Goal: Task Accomplishment & Management: Use online tool/utility

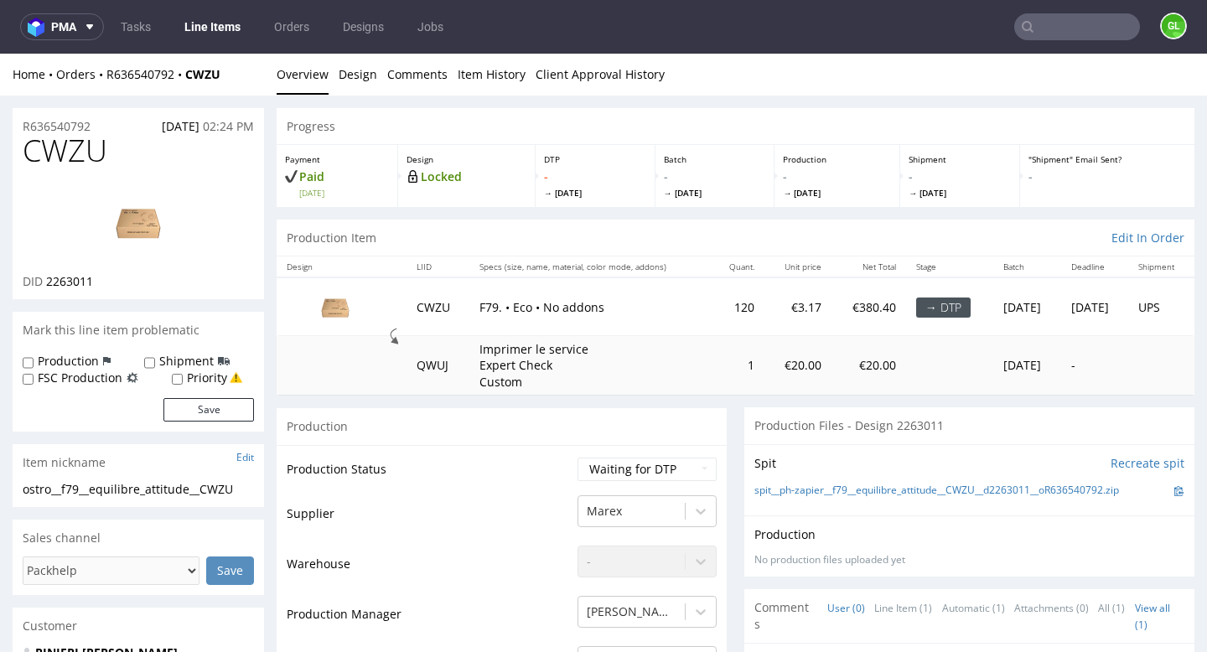
scroll to position [2, 0]
click at [132, 30] on link "Tasks" at bounding box center [136, 26] width 50 height 27
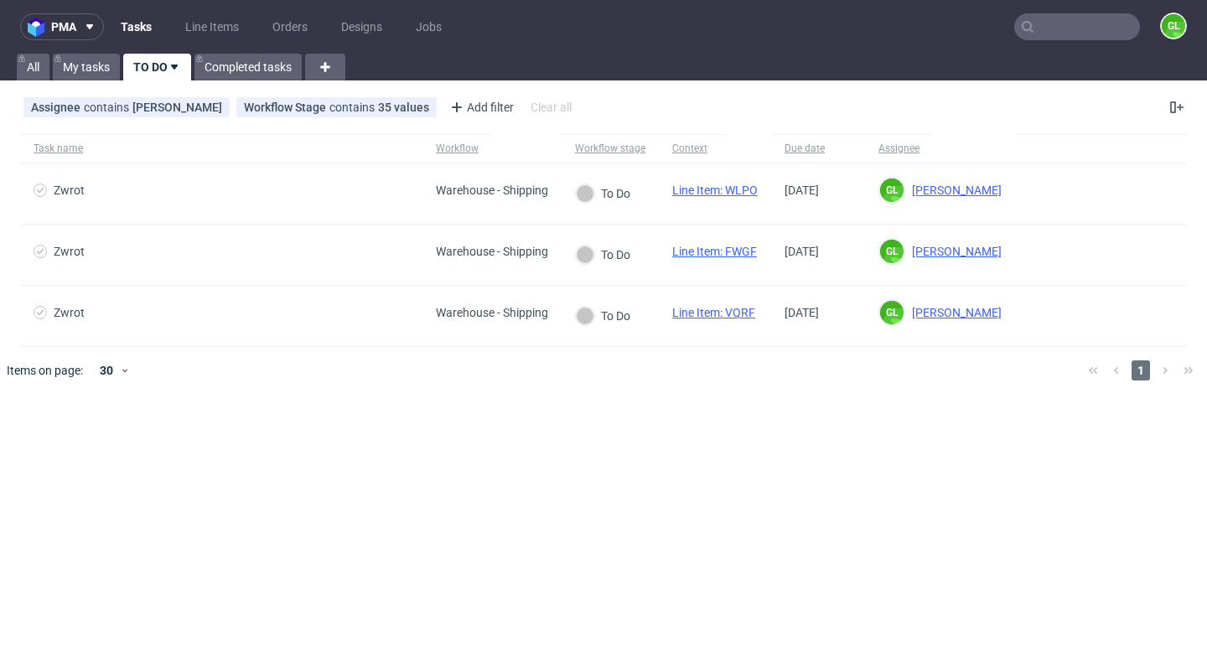
click at [1082, 34] on input "text" at bounding box center [1077, 26] width 126 height 27
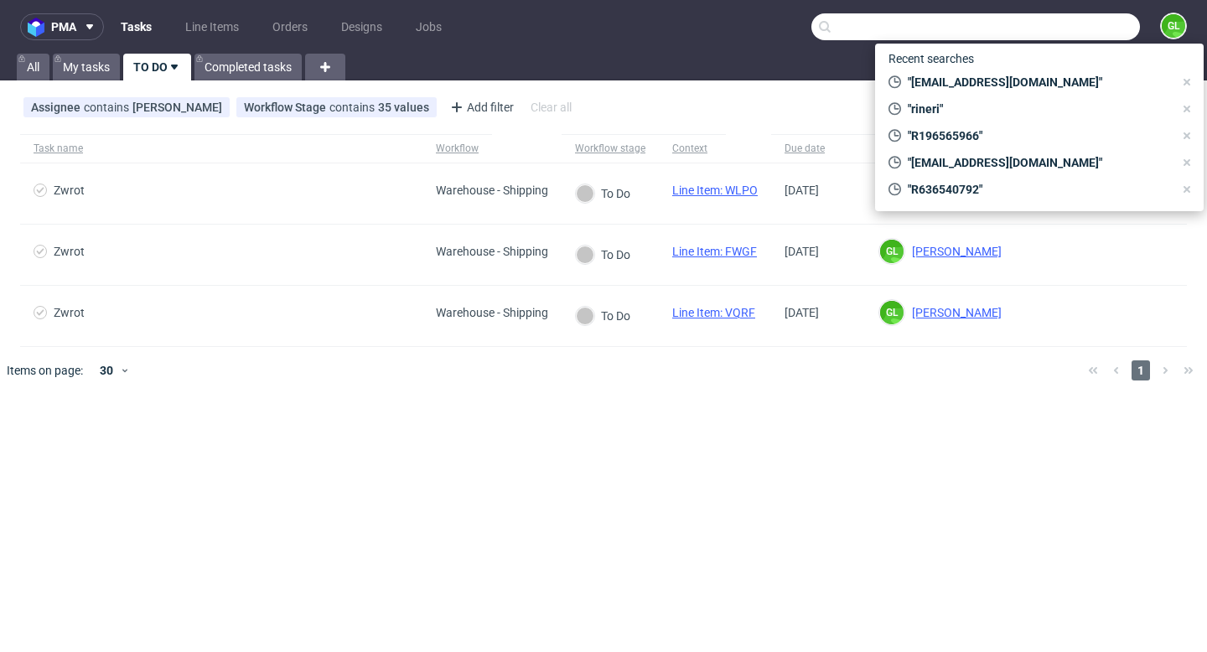
paste input "[EMAIL_ADDRESS][DOMAIN_NAME]"
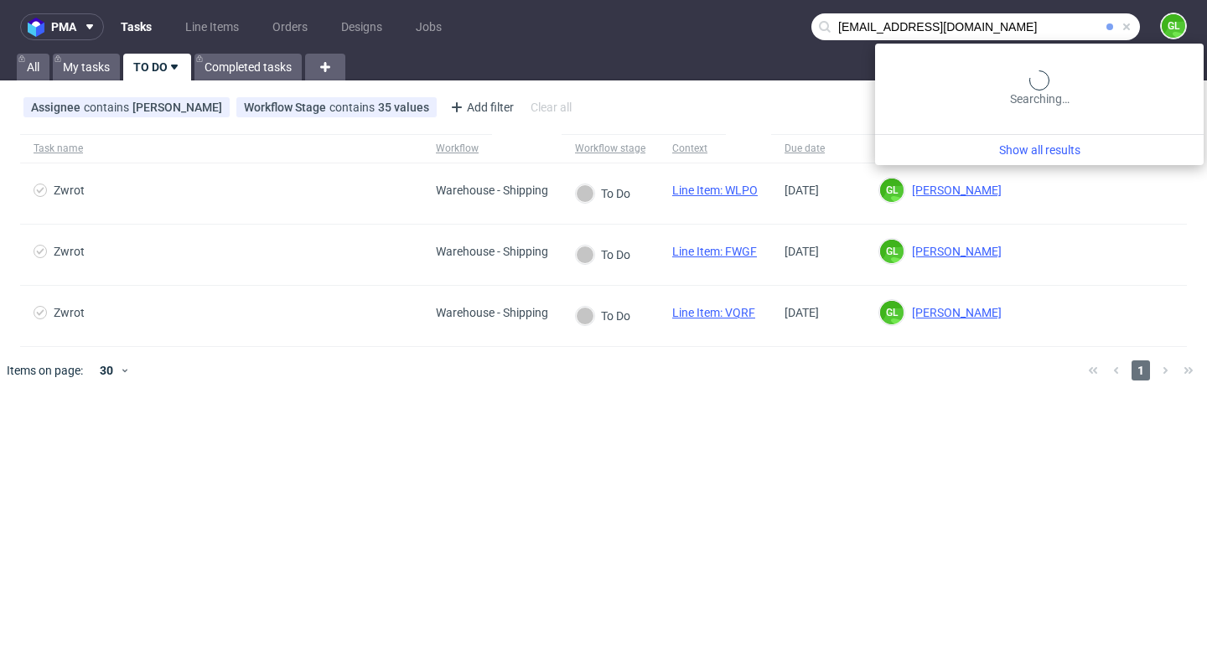
type input "[EMAIL_ADDRESS][DOMAIN_NAME]"
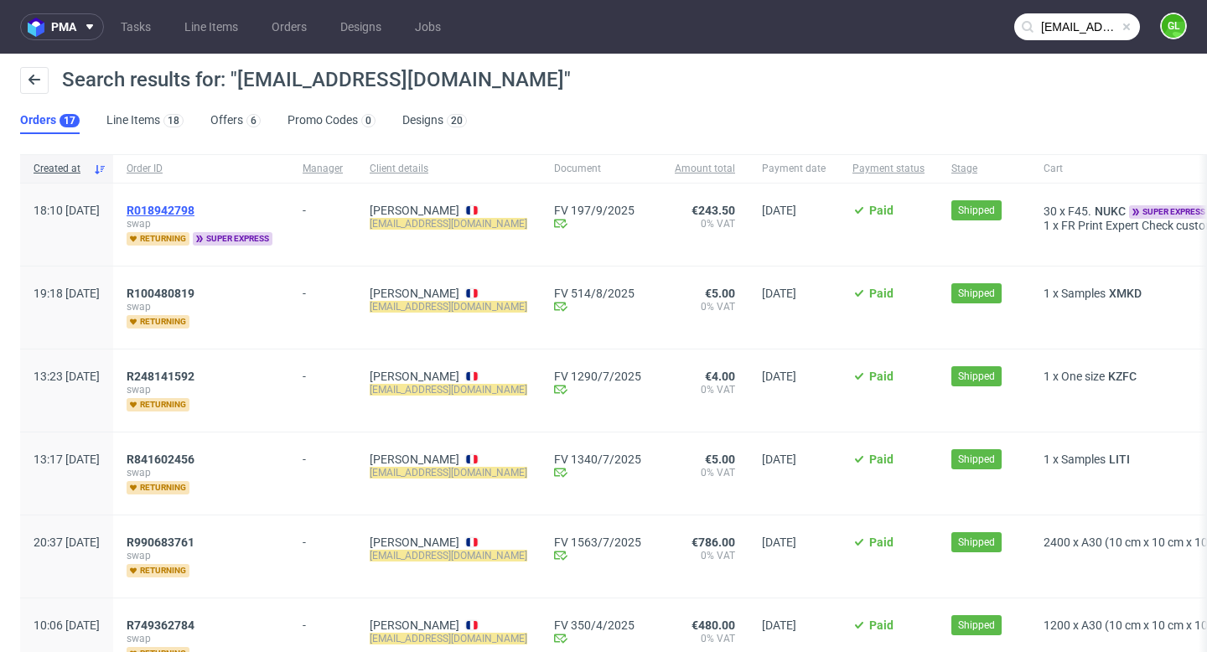
click at [194, 205] on span "R018942798" at bounding box center [161, 210] width 68 height 13
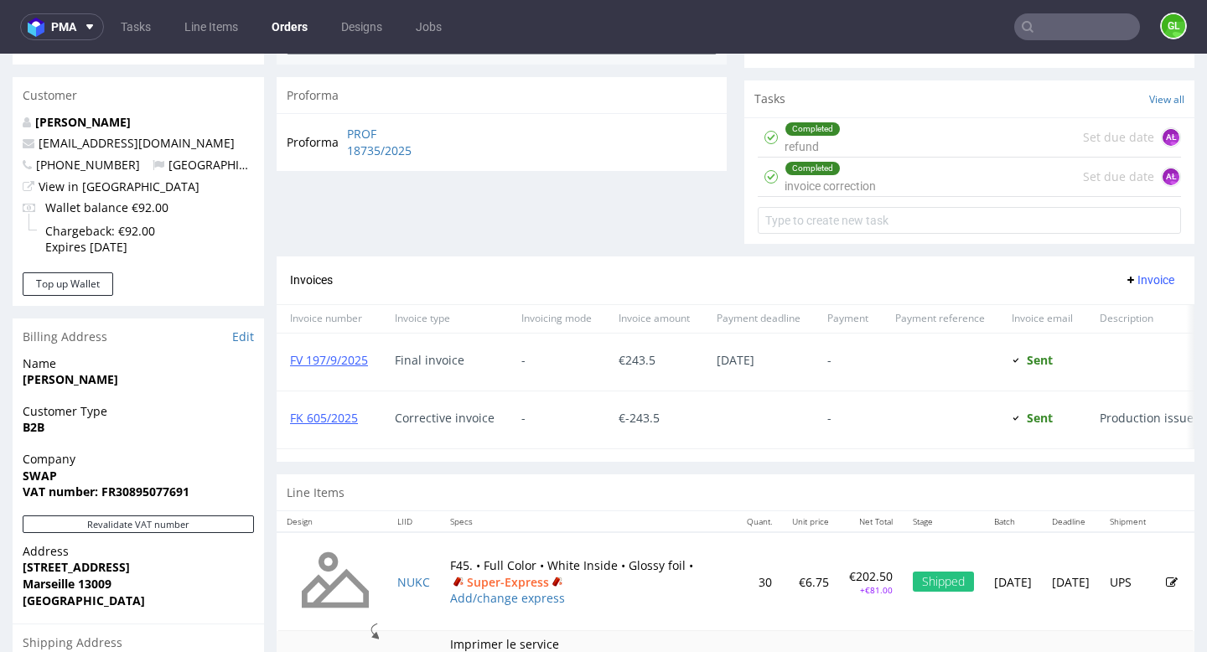
scroll to position [856, 0]
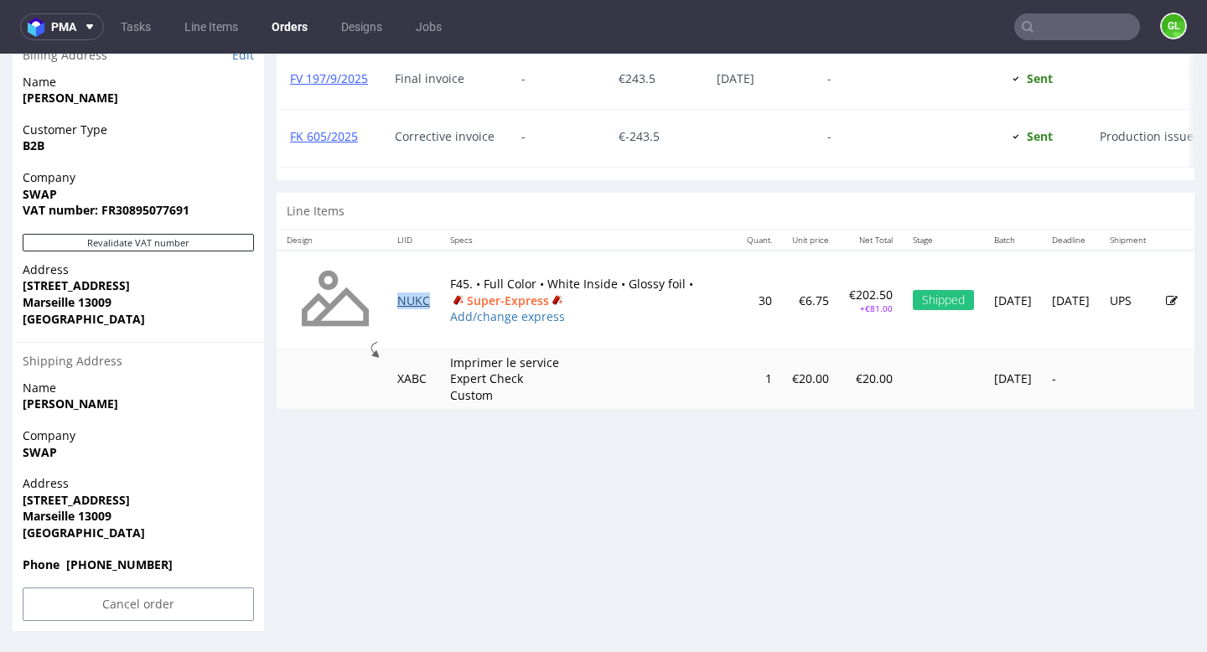
click at [409, 308] on link "NUKC" at bounding box center [413, 301] width 33 height 16
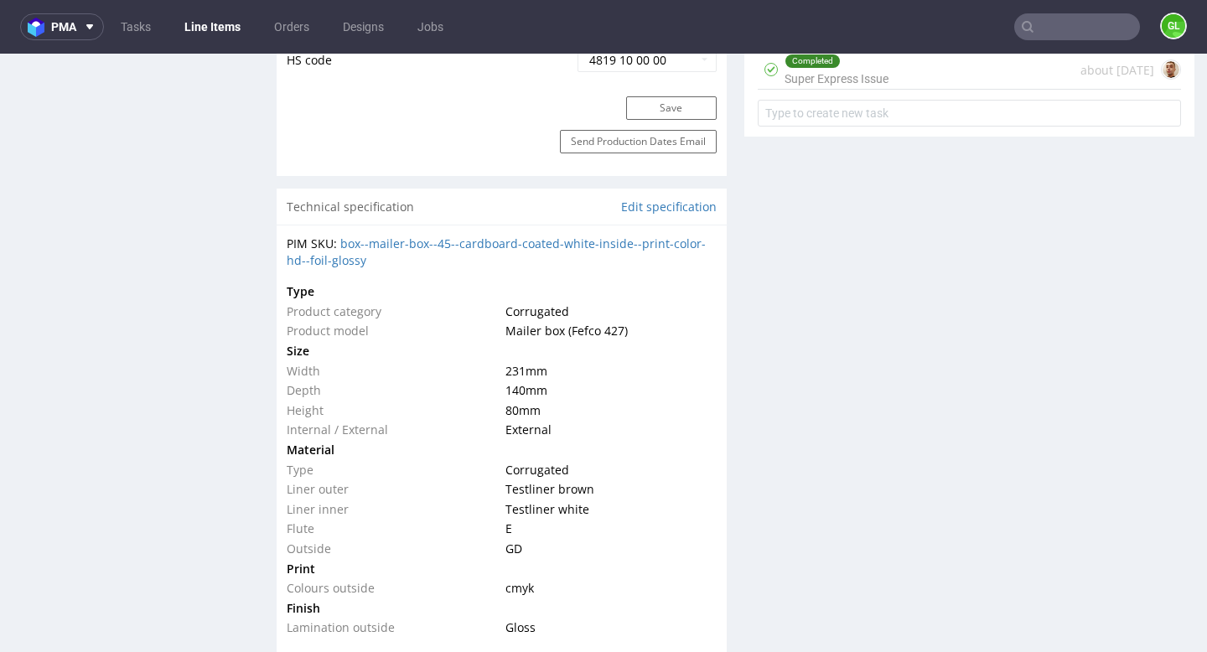
scroll to position [1174, 0]
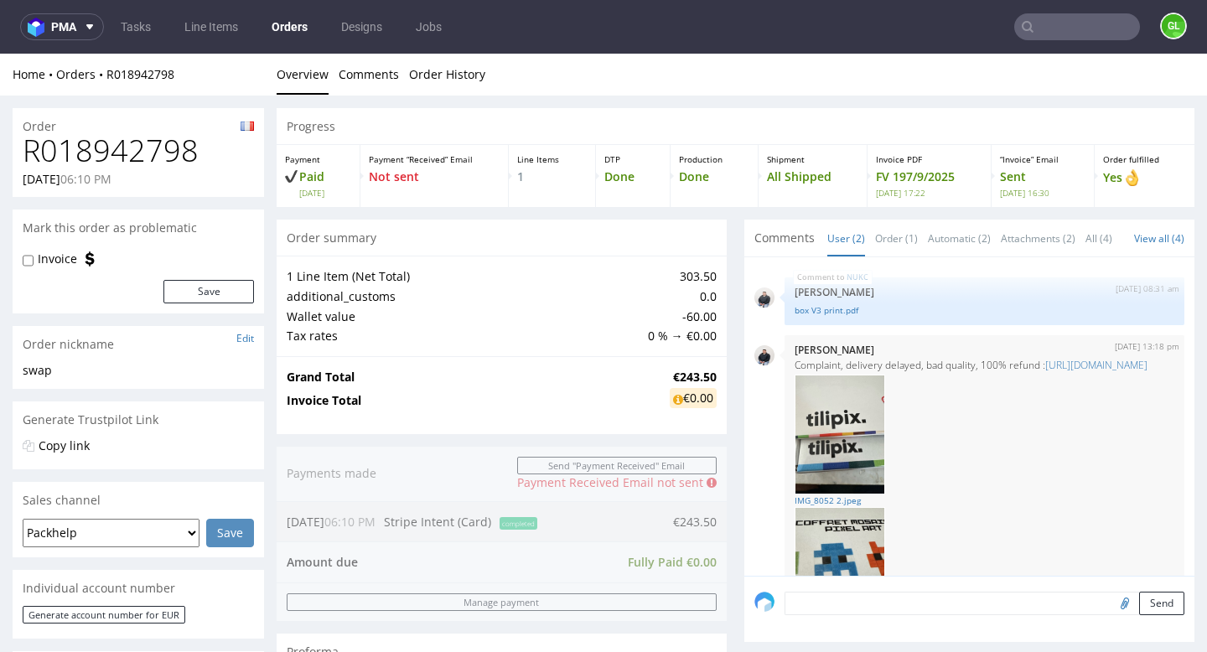
scroll to position [176, 0]
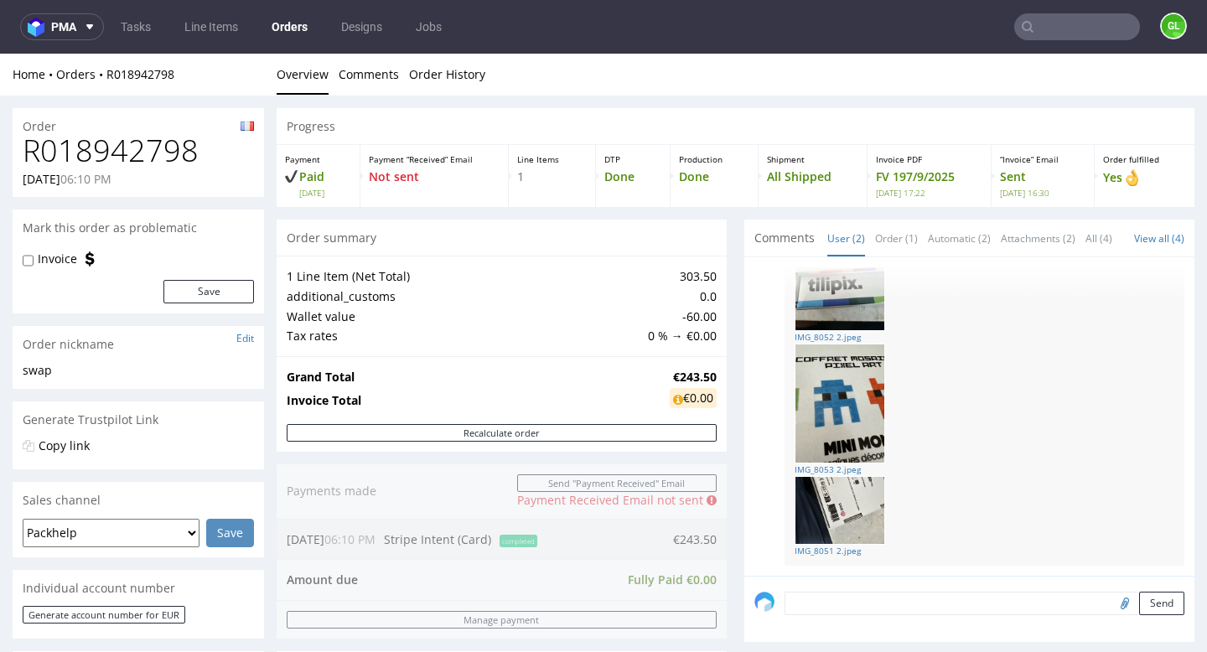
type input "[EMAIL_ADDRESS][DOMAIN_NAME]"
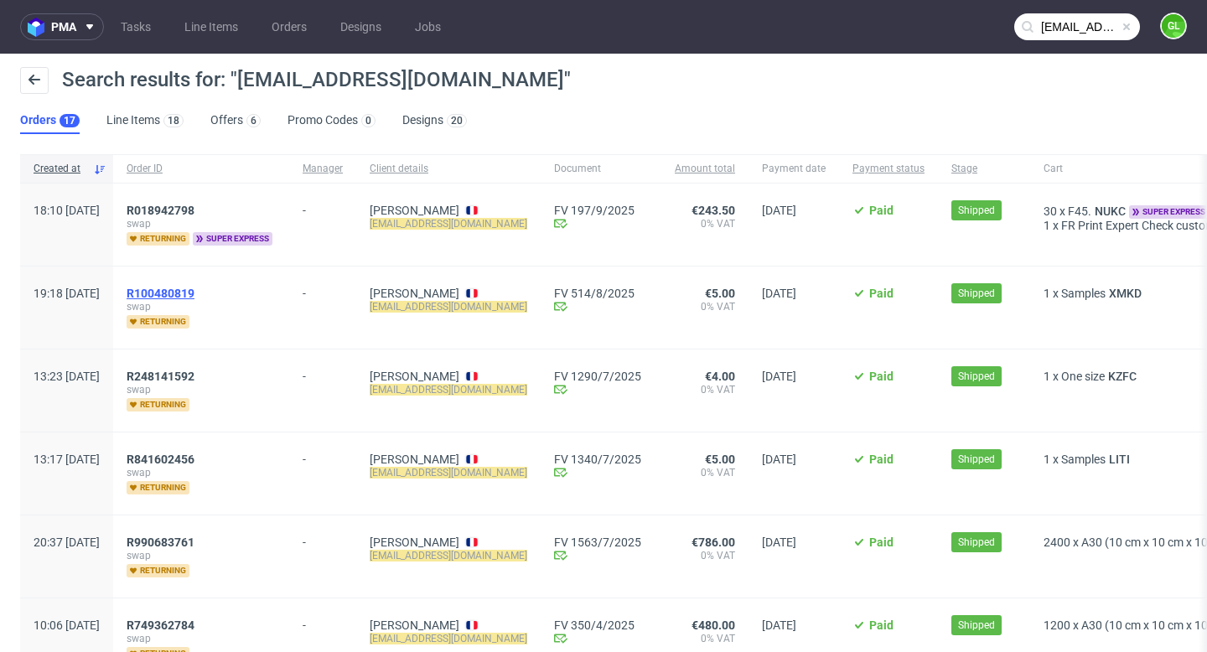
click at [194, 291] on span "R100480819" at bounding box center [161, 293] width 68 height 13
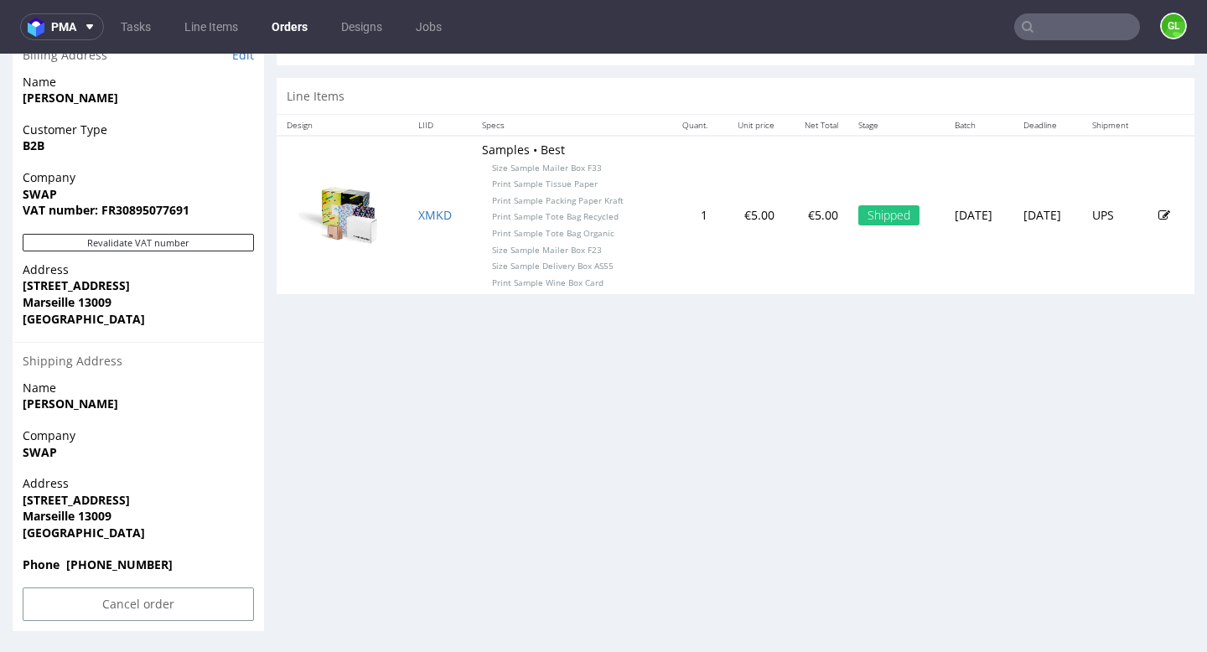
scroll to position [4, 0]
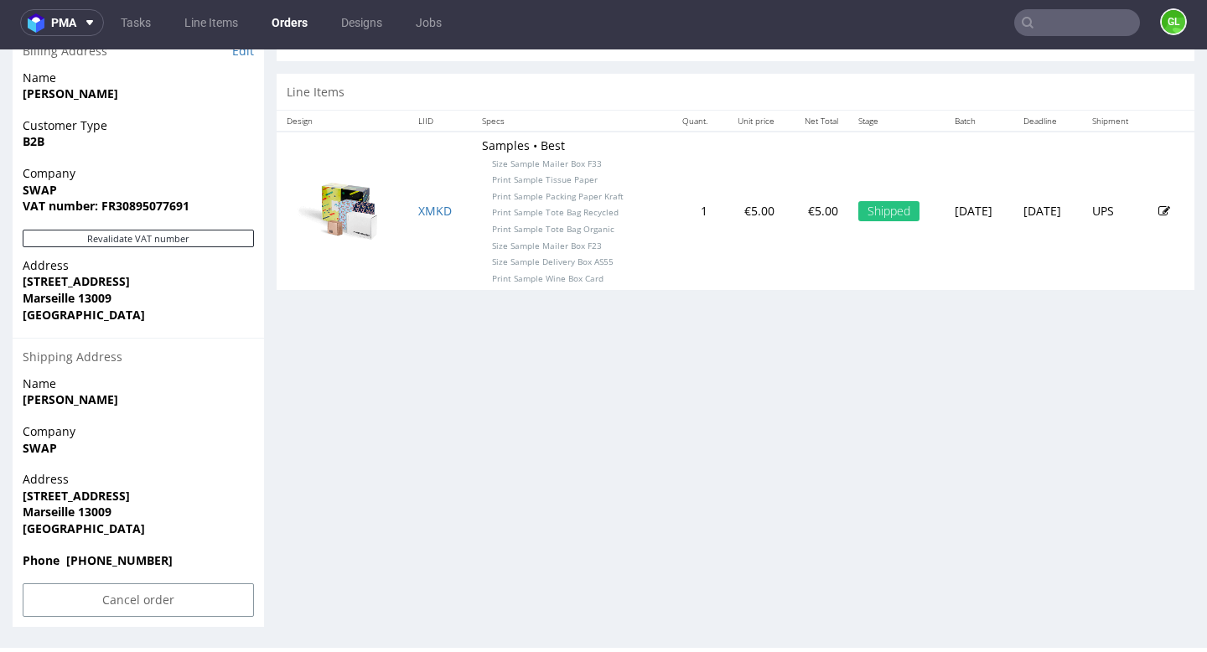
type input "[EMAIL_ADDRESS][DOMAIN_NAME]"
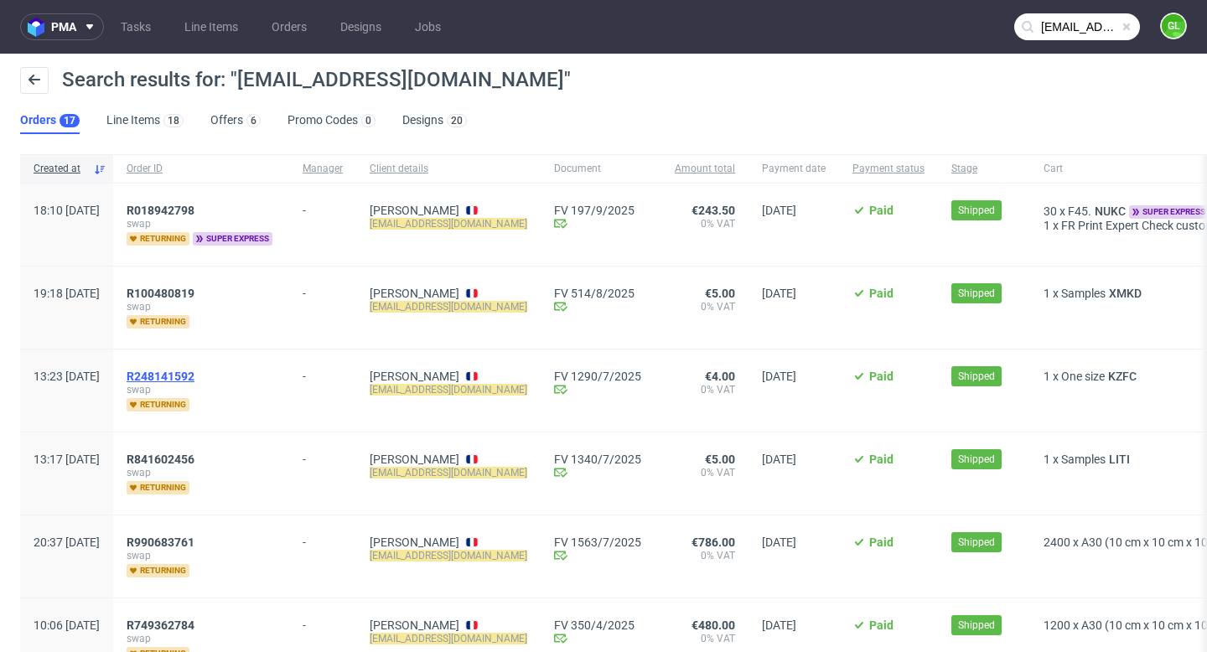
click at [194, 376] on span "R248141592" at bounding box center [161, 376] width 68 height 13
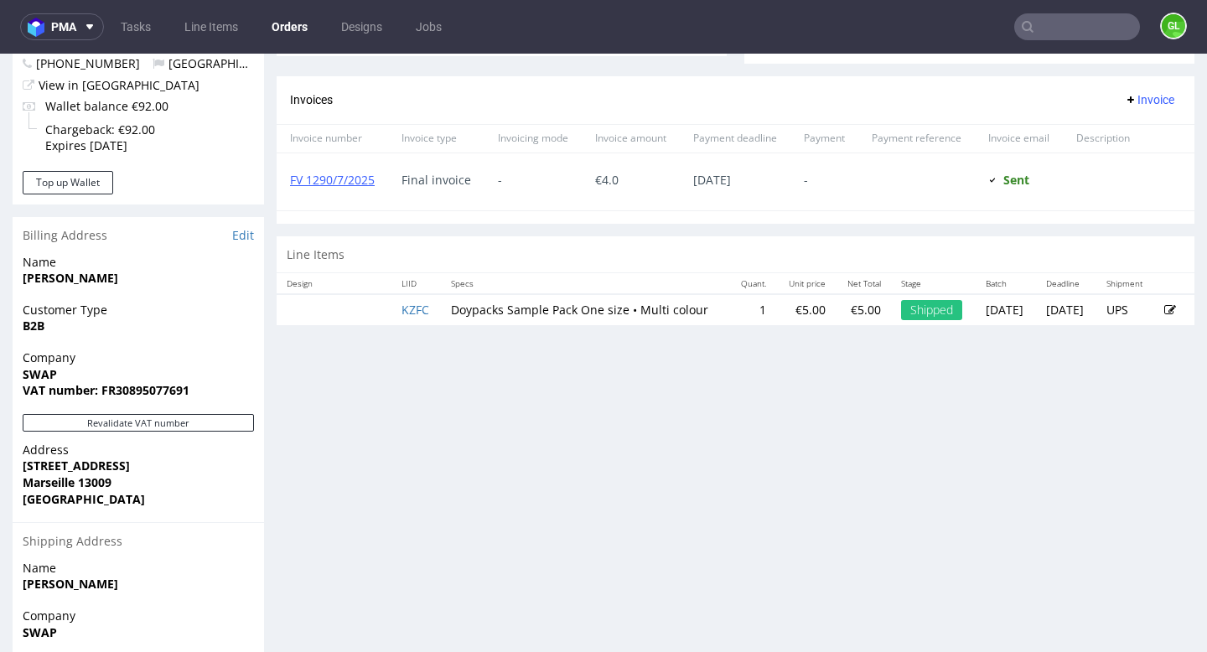
scroll to position [677, 0]
